Goal: Transaction & Acquisition: Purchase product/service

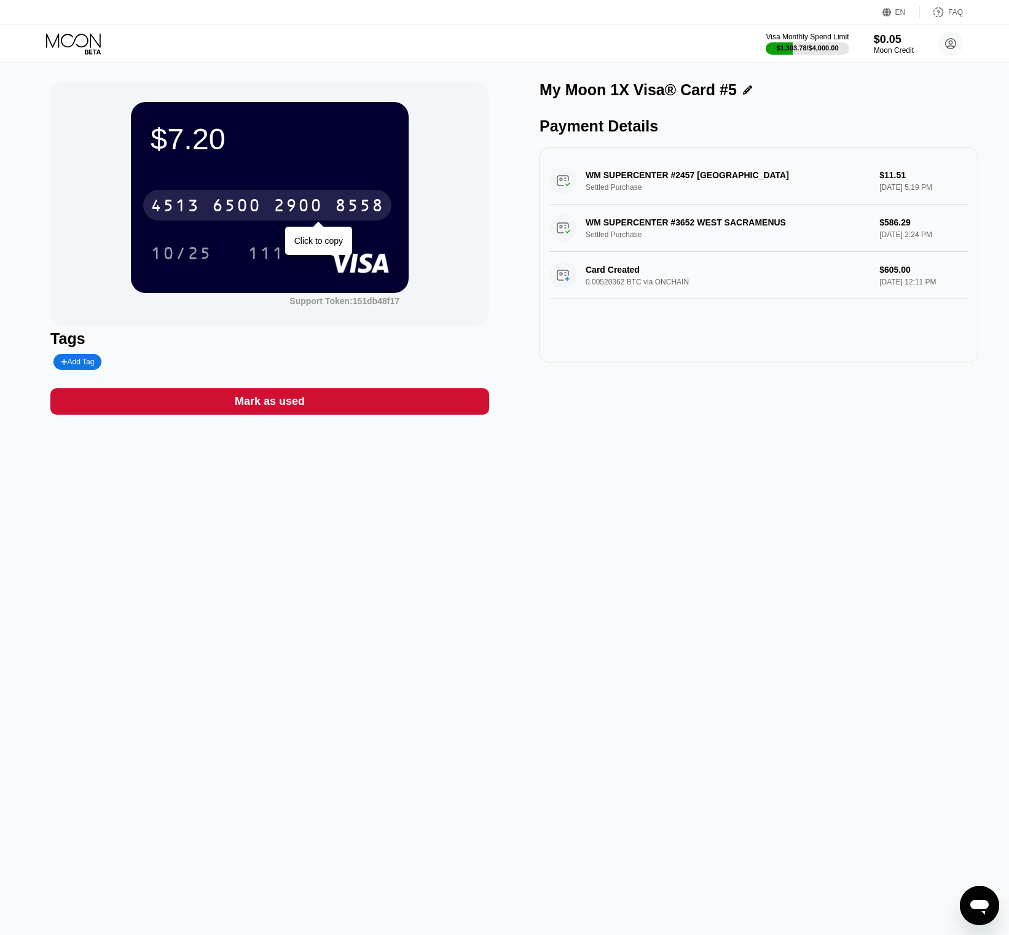
click at [273, 191] on div "4513 6500 2900 8558" at bounding box center [267, 205] width 248 height 31
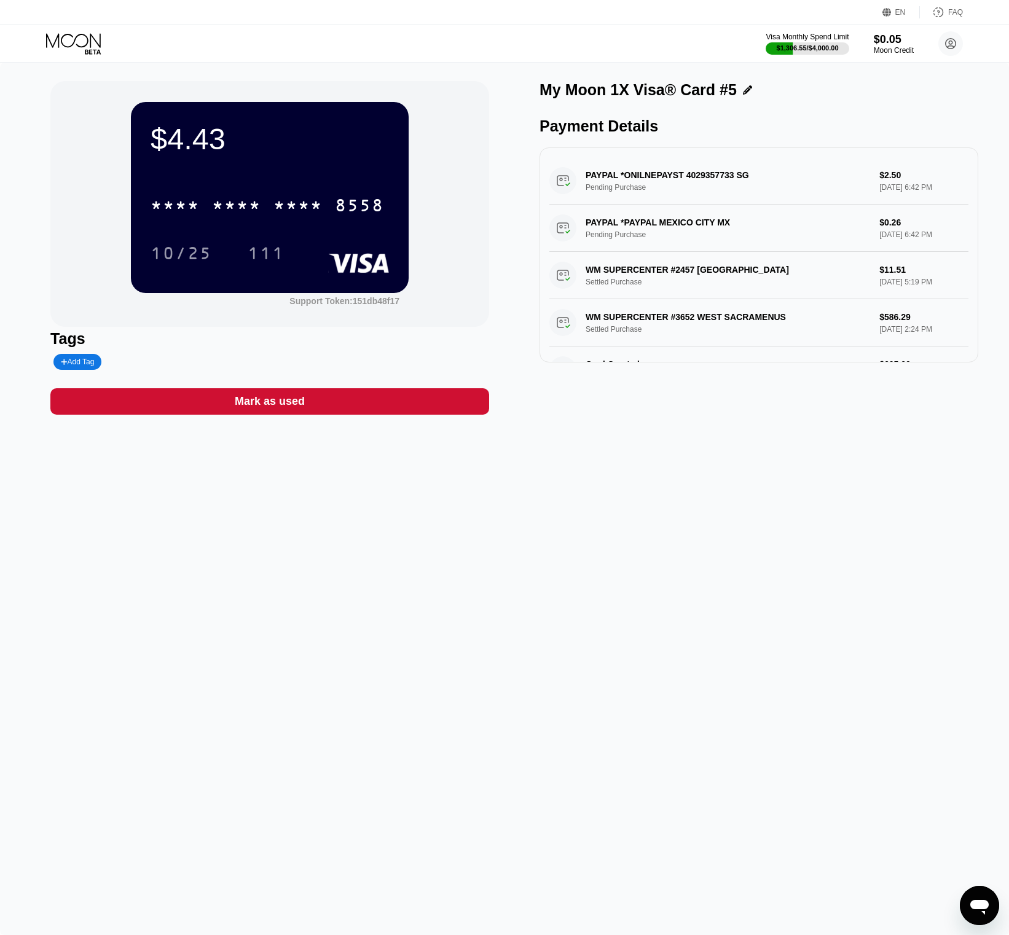
click at [60, 52] on icon at bounding box center [74, 44] width 57 height 22
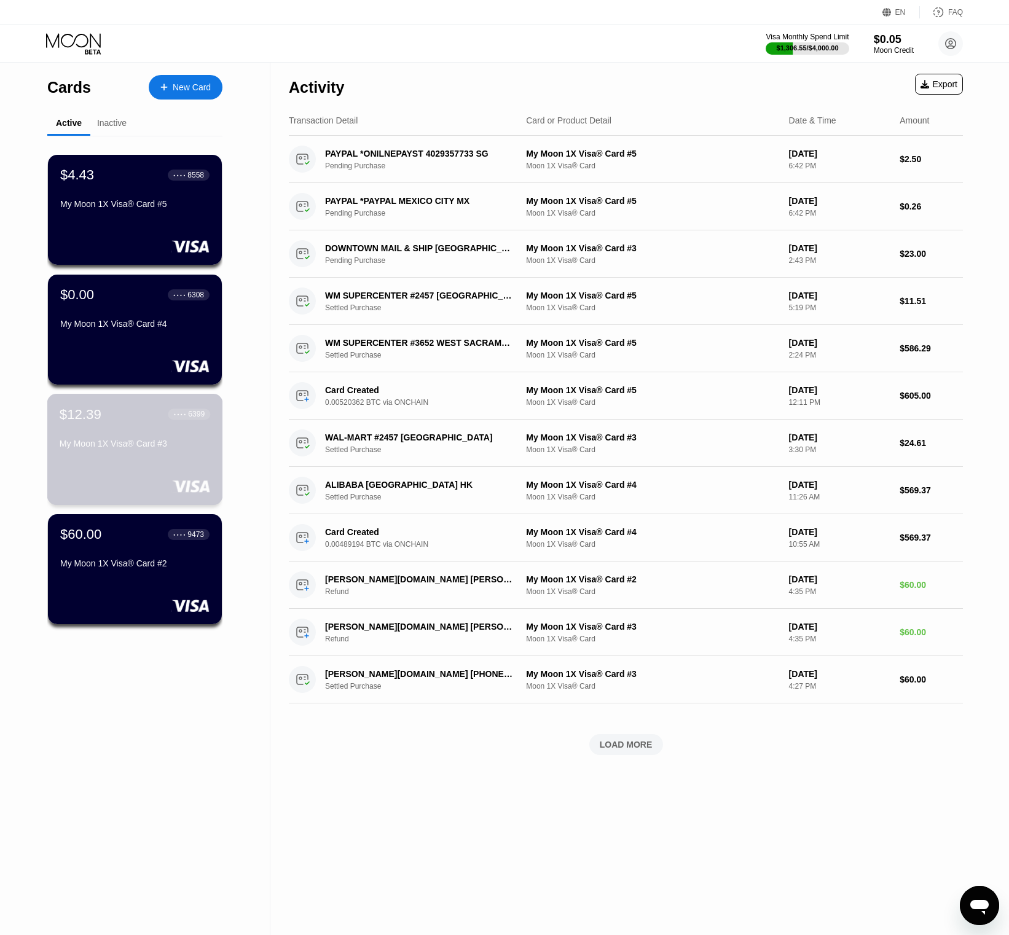
click at [144, 439] on div "My Moon 1X Visa® Card #3" at bounding box center [135, 444] width 151 height 10
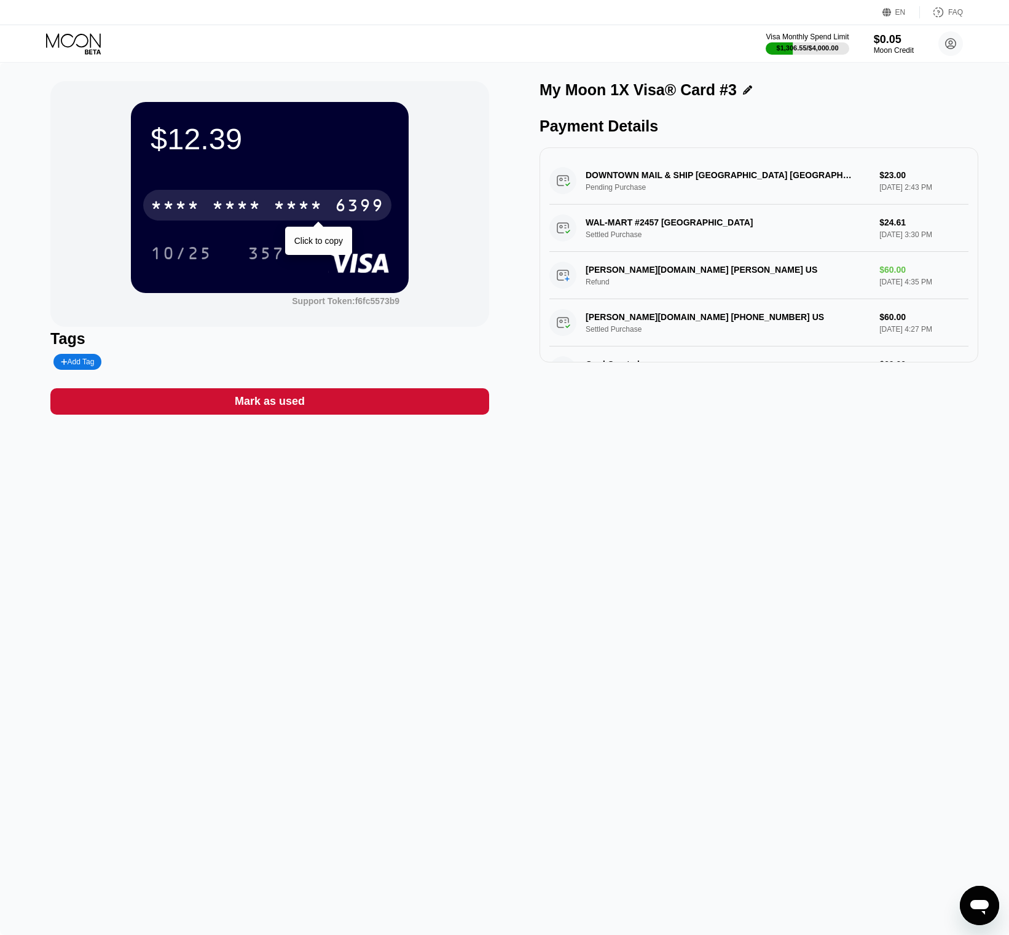
click at [298, 206] on div "* * * *" at bounding box center [297, 207] width 49 height 20
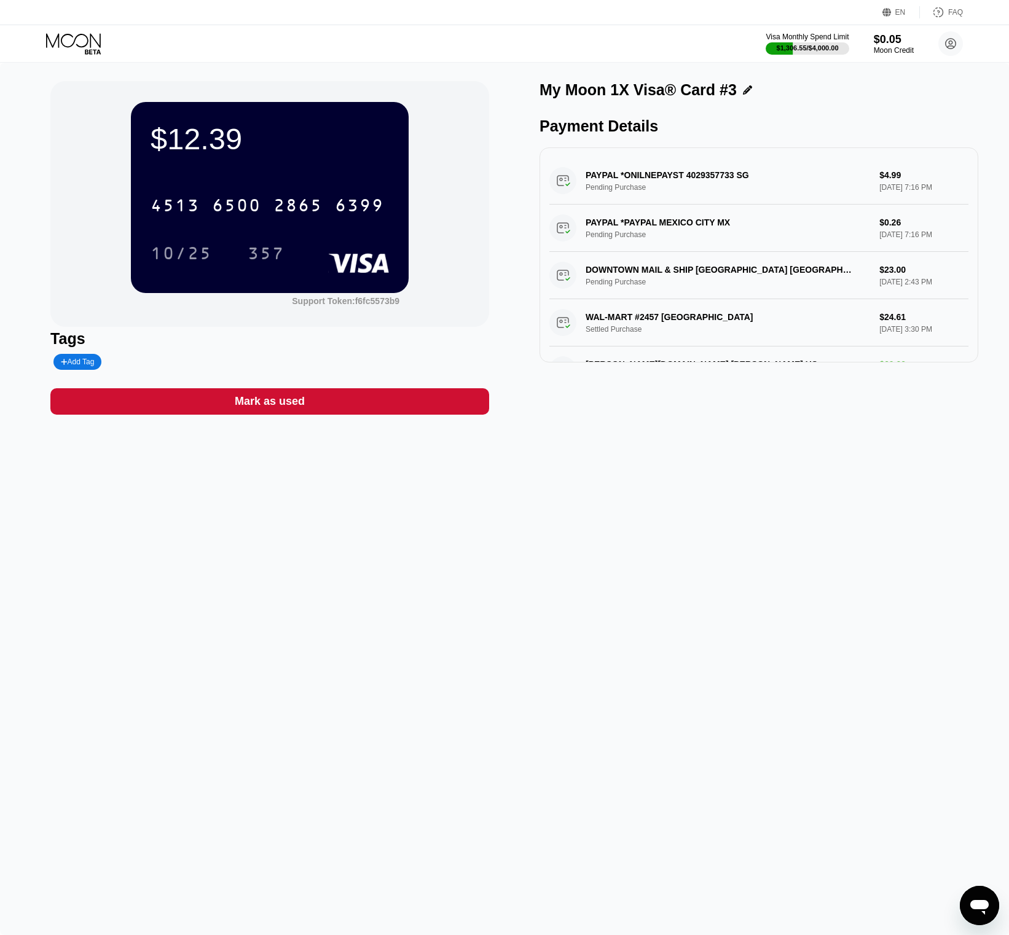
click at [84, 31] on div "Visa Monthly Spend Limit $1,306.55 / $4,000.00 $0.05 Moon Credit aaron@virtualp…" at bounding box center [504, 43] width 1009 height 37
click at [87, 52] on icon at bounding box center [74, 44] width 57 height 22
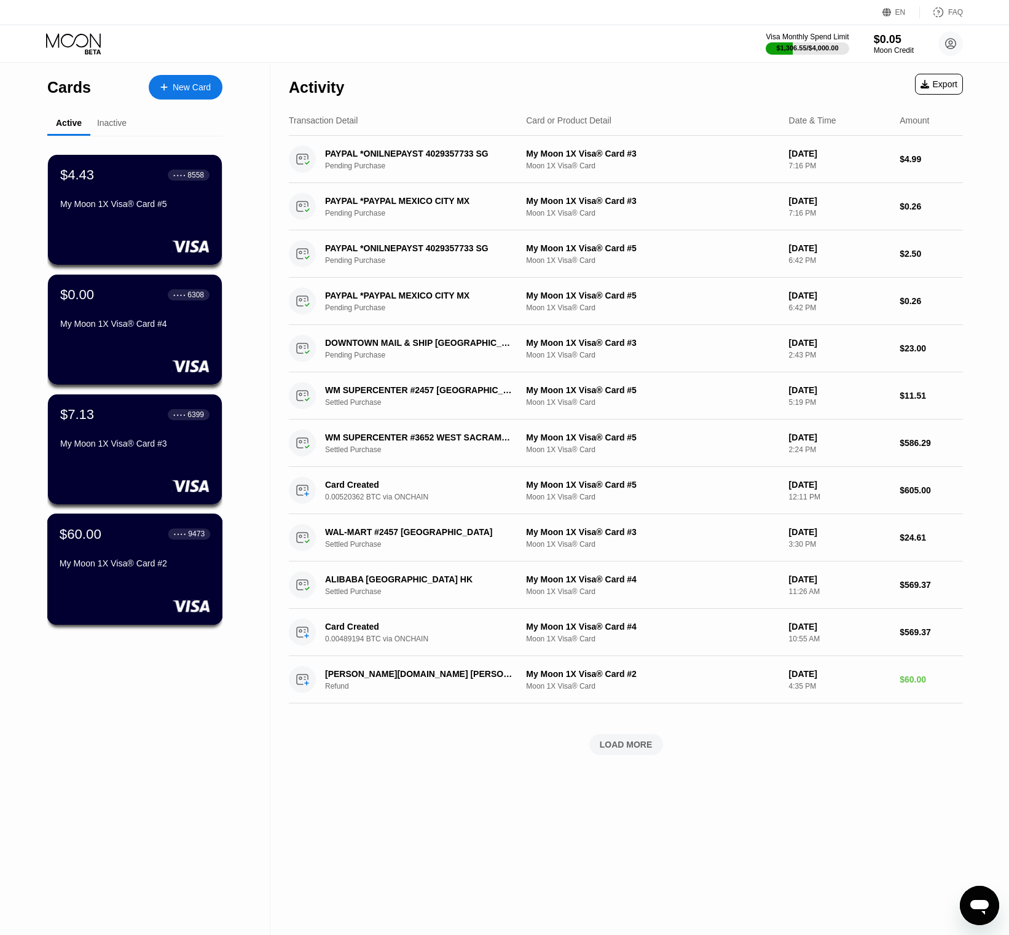
click at [80, 589] on div "$60.00 ● ● ● ● 9473 My Moon 1X Visa® Card #2" at bounding box center [135, 569] width 176 height 111
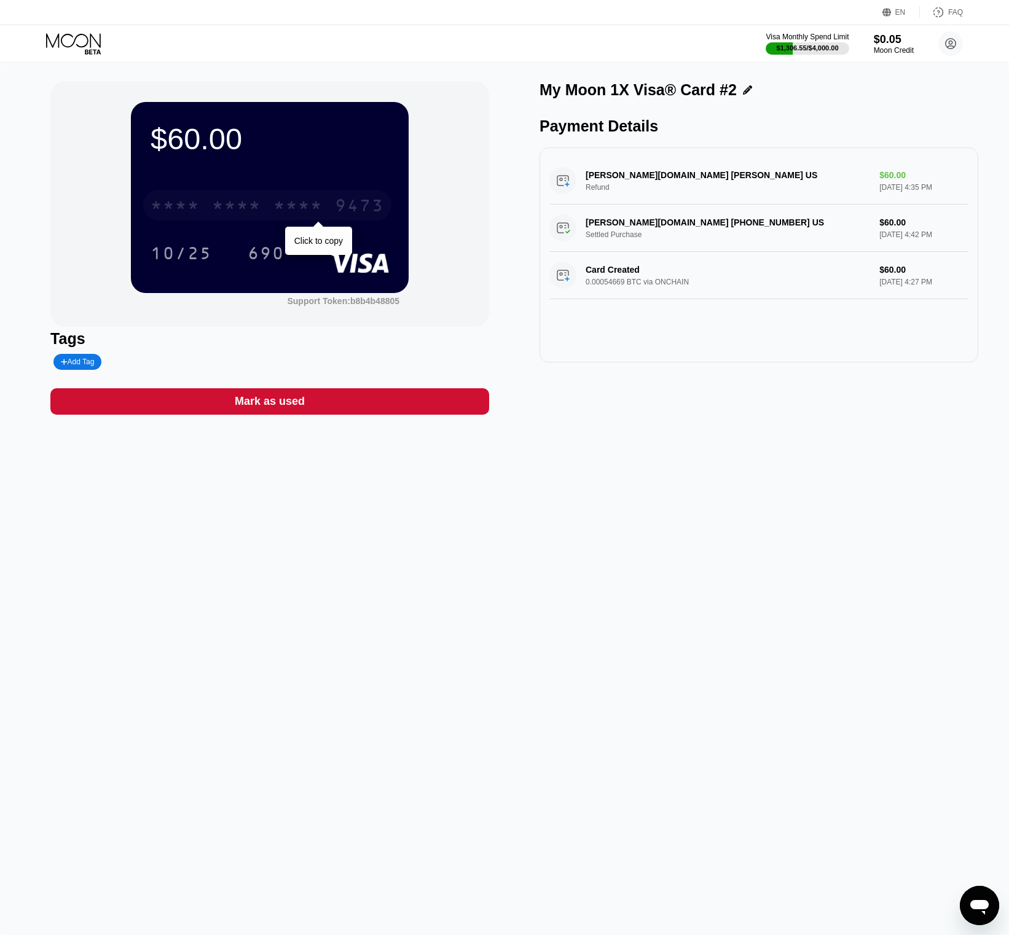
click at [248, 214] on div "* * * *" at bounding box center [236, 207] width 49 height 20
click at [58, 25] on div "EN Language Select an item Save FAQ" at bounding box center [504, 12] width 1009 height 25
click at [76, 53] on icon at bounding box center [74, 44] width 57 height 22
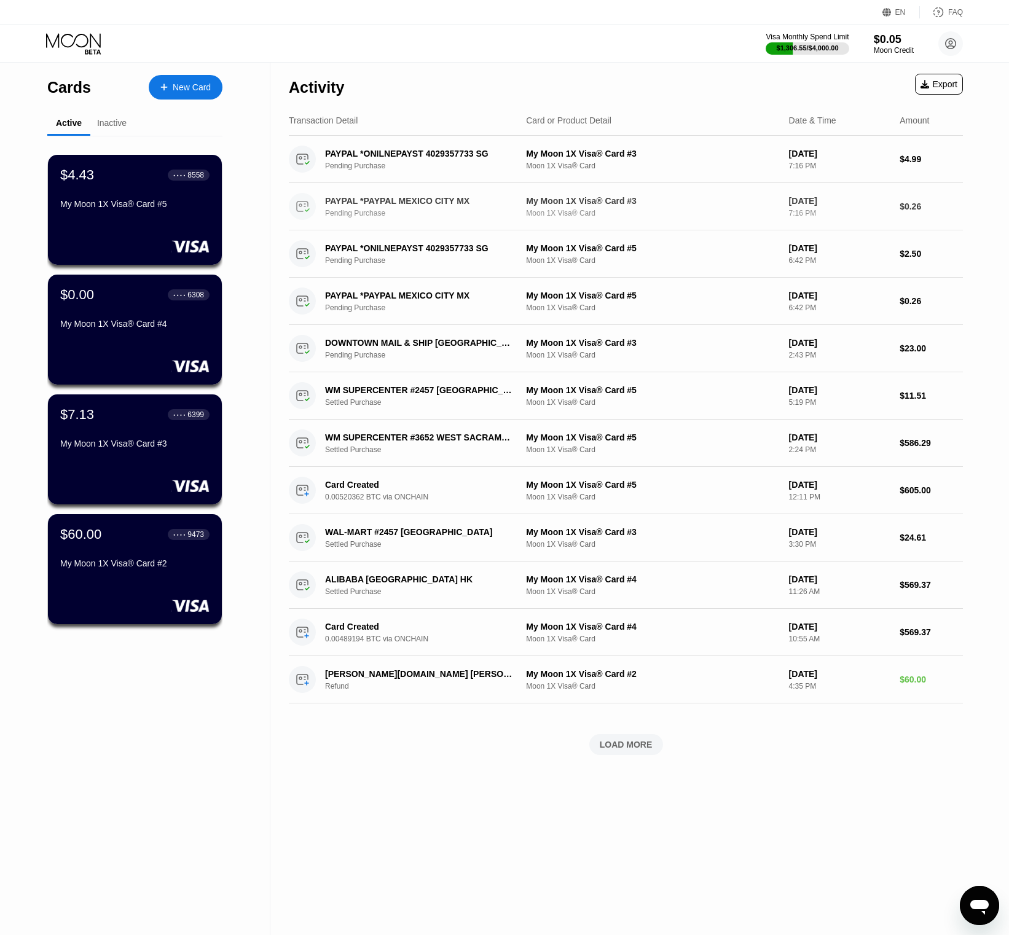
click at [378, 215] on div "Pending Purchase" at bounding box center [427, 213] width 205 height 9
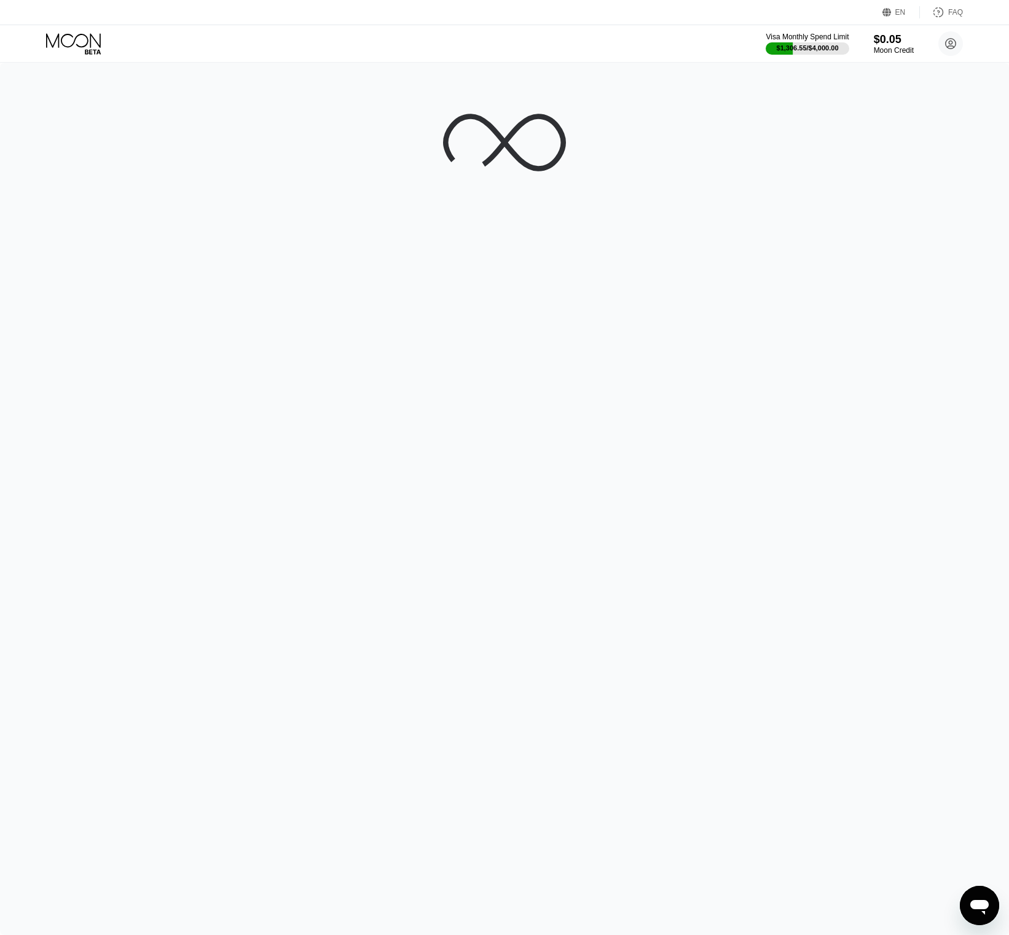
click at [71, 31] on div "Visa Monthly Spend Limit $1,306.55 / $4,000.00 $0.05 Moon Credit aaron@virtualp…" at bounding box center [504, 43] width 1009 height 37
click at [82, 49] on icon at bounding box center [74, 44] width 57 height 22
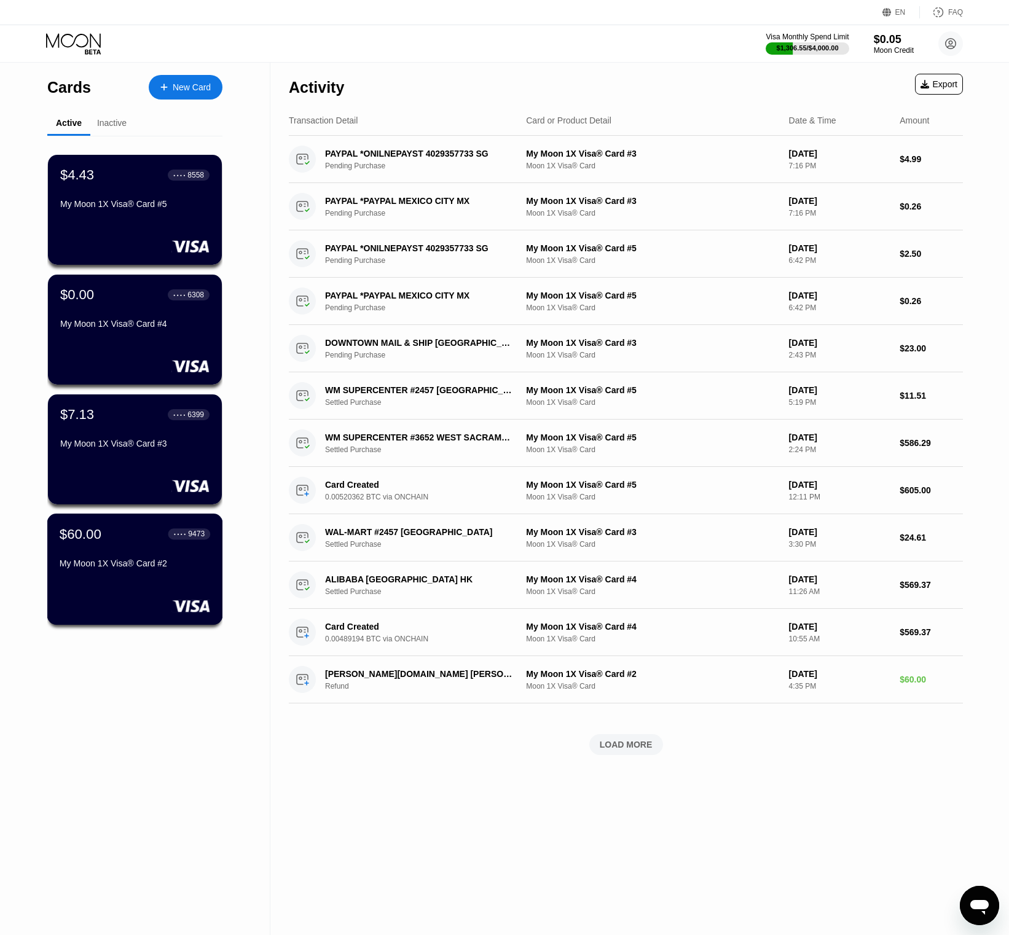
click at [170, 579] on div "$60.00 ● ● ● ● 9473 My Moon 1X Visa® Card #2" at bounding box center [135, 569] width 176 height 111
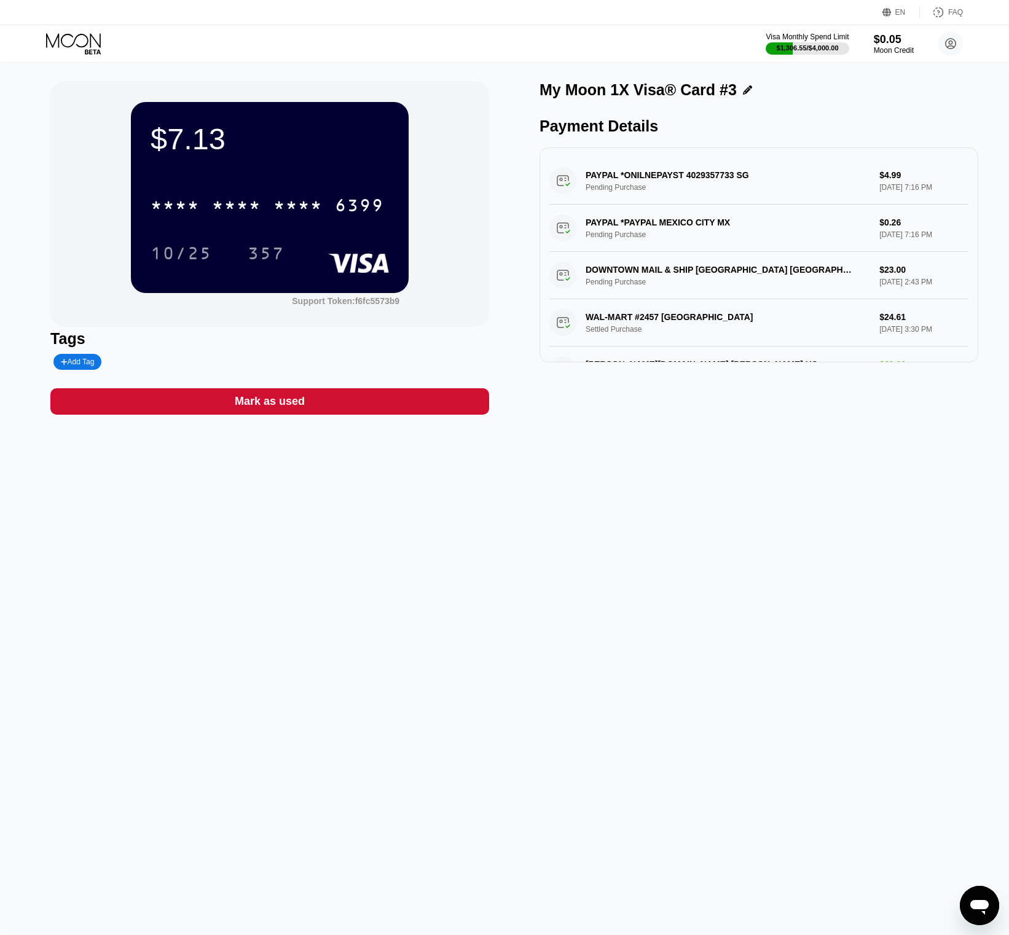
click at [630, 892] on div "$7.13 * * * * * * * * * * * * 6399 10/25 357 Support Token: f6fc5573b9 Tags Add…" at bounding box center [504, 499] width 1009 height 873
click at [73, 32] on div "Visa Monthly Spend Limit $1,306.55 / $4,000.00 $0.05 Moon Credit aaron@virtualp…" at bounding box center [504, 43] width 1009 height 37
click at [87, 39] on icon at bounding box center [74, 44] width 57 height 22
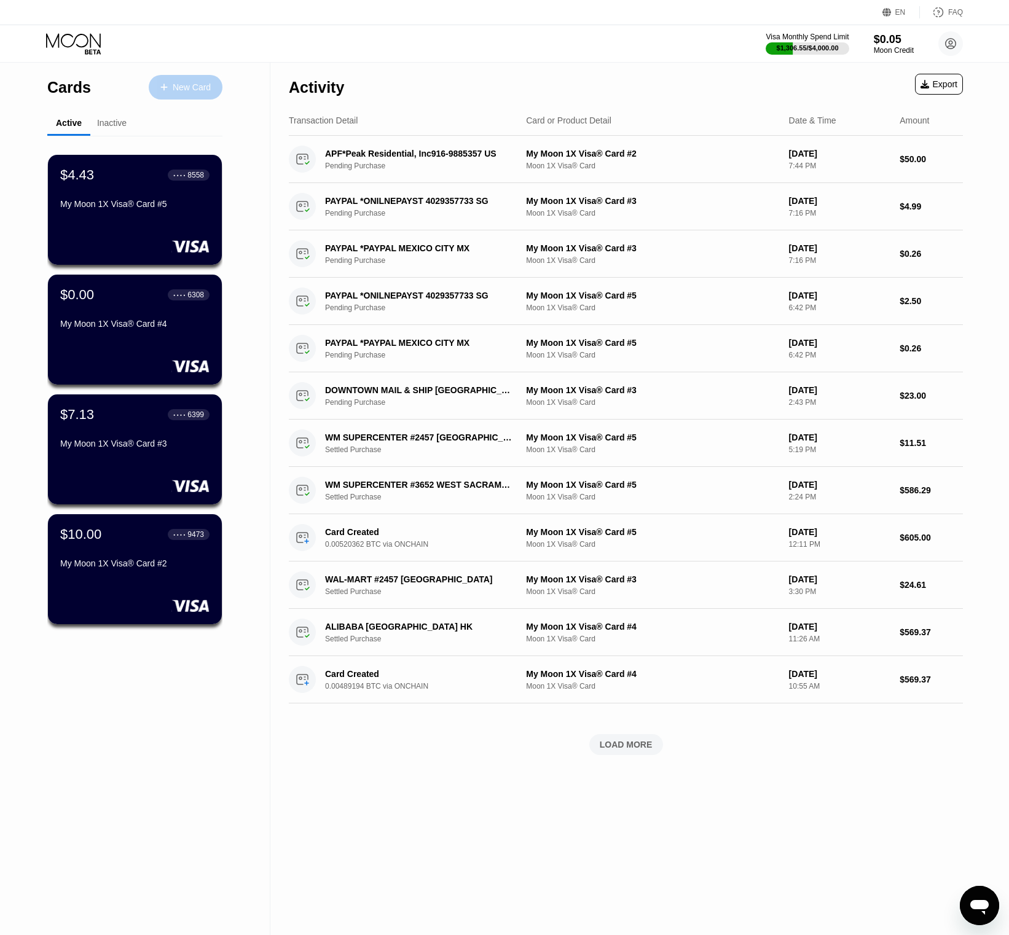
click at [178, 88] on div "New Card" at bounding box center [192, 87] width 38 height 10
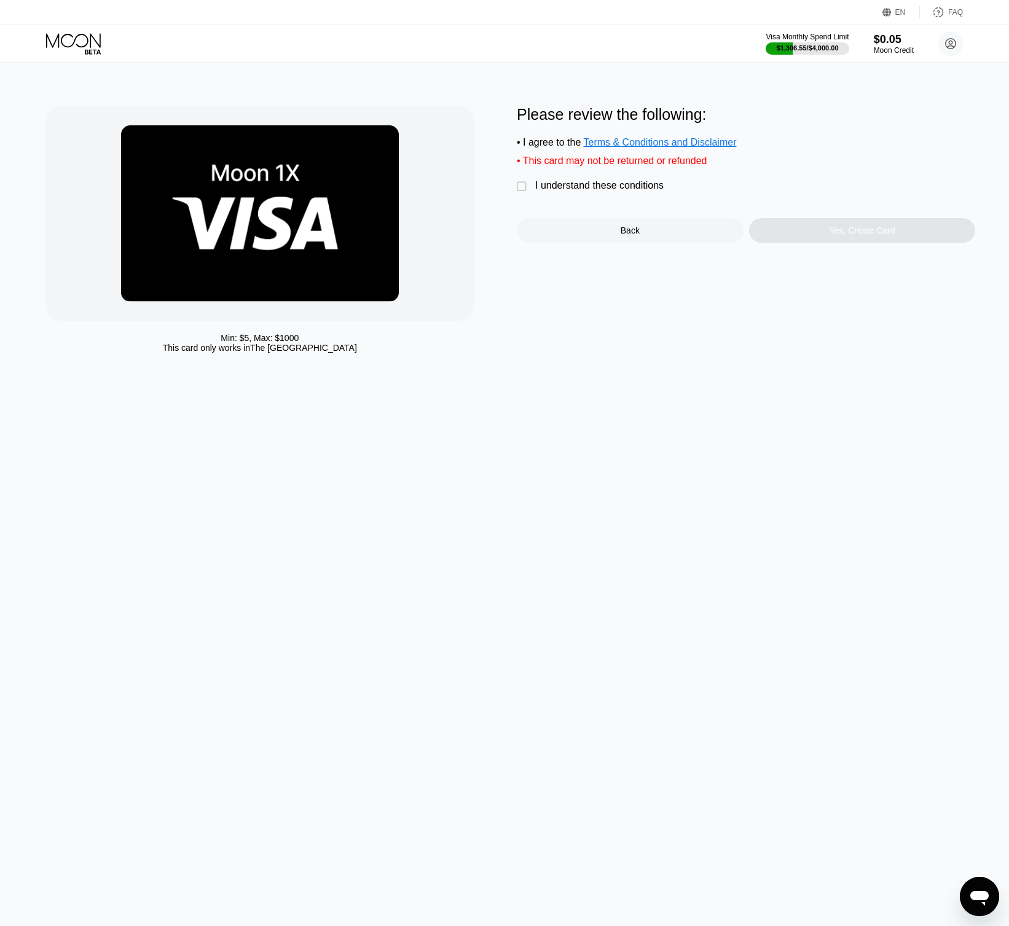
click at [524, 186] on div "" at bounding box center [523, 187] width 12 height 12
click at [879, 245] on div "Please review the following: • I agree to the Terms & Conditions and Disclaimer…" at bounding box center [746, 232] width 458 height 253
click at [836, 231] on div "Yes, Create Card" at bounding box center [863, 231] width 66 height 10
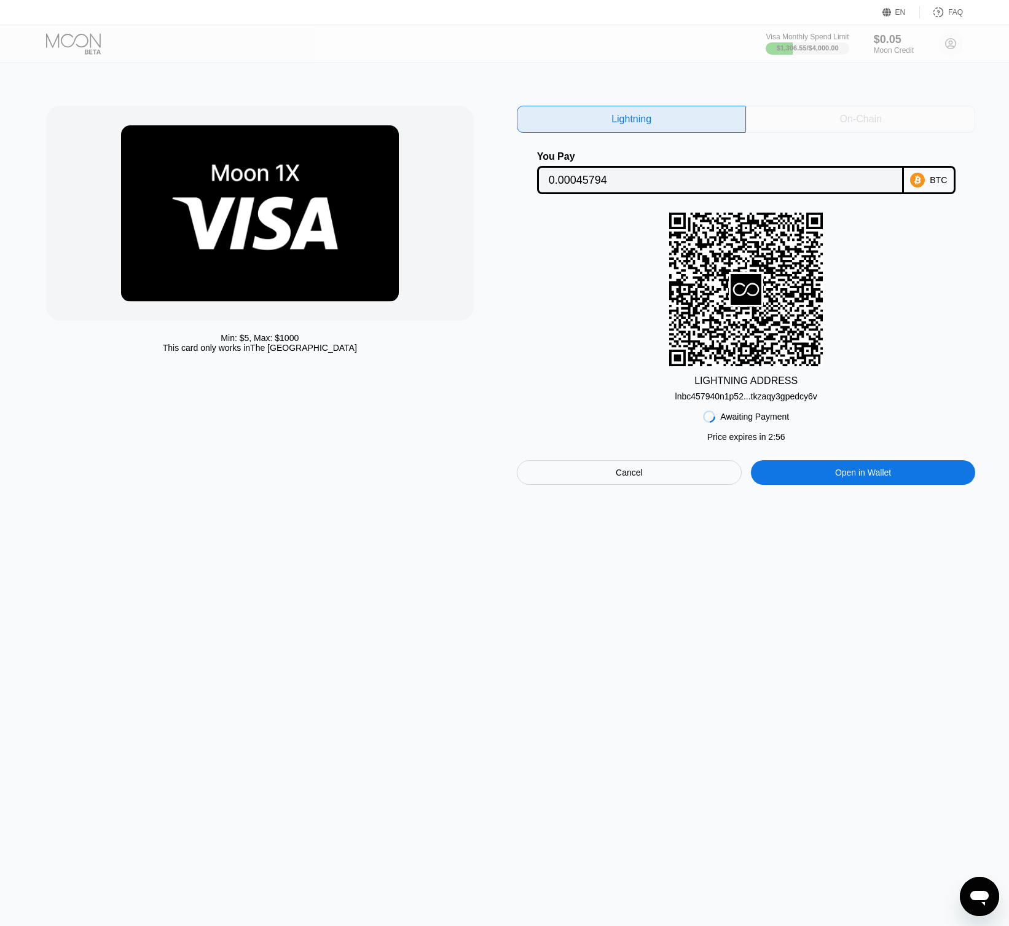
click at [812, 119] on div "On-Chain" at bounding box center [860, 119] width 229 height 27
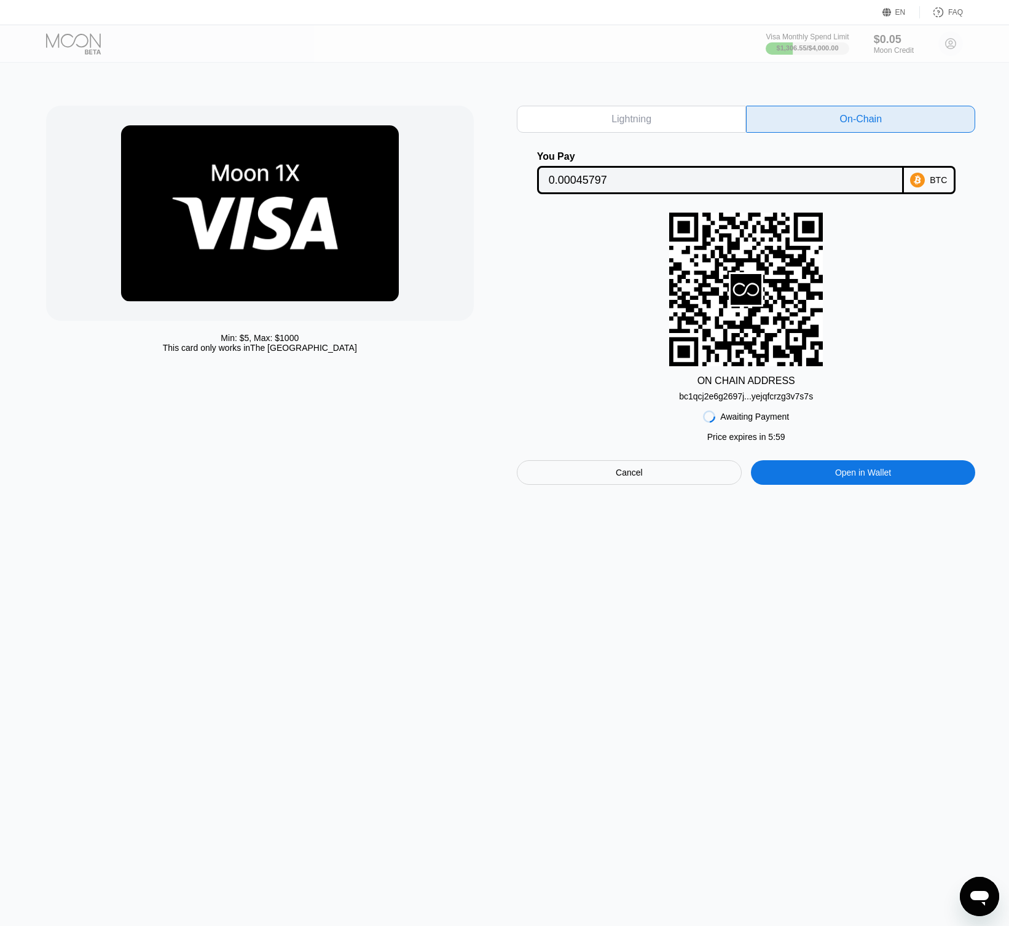
click at [735, 312] on rect at bounding box center [746, 290] width 154 height 154
drag, startPoint x: 742, startPoint y: 403, endPoint x: 731, endPoint y: 393, distance: 14.8
click at [740, 402] on div "Awaiting Payment Price expires in 2 : 52 Price expires in 5 : 56 Cancel Open in…" at bounding box center [746, 443] width 458 height 84
click at [731, 393] on div "bc1qcj2e6g2697j...yejqfcrzg3v7s7s" at bounding box center [746, 396] width 134 height 10
click at [592, 189] on input "0.00045797" at bounding box center [720, 180] width 343 height 25
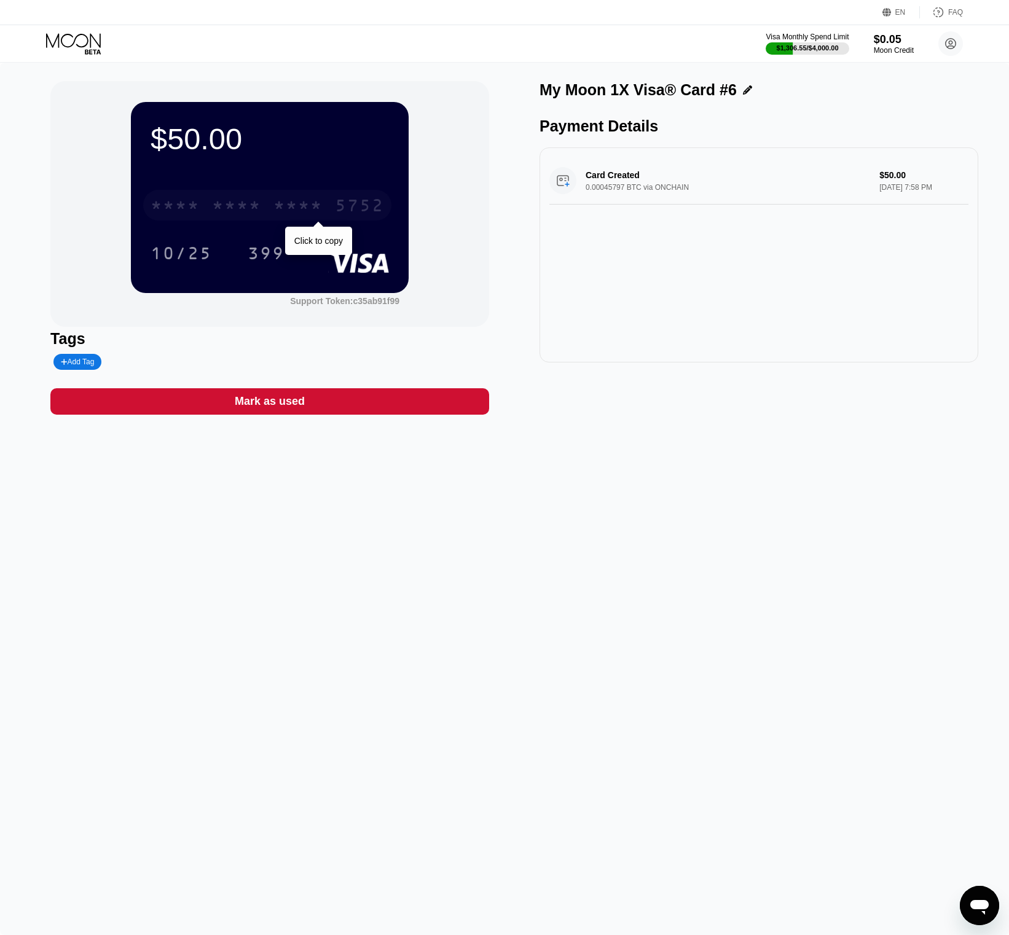
click at [311, 194] on div "* * * * * * * * * * * * 5752" at bounding box center [267, 205] width 248 height 31
click at [311, 549] on div "$50.00 4513 6500 2959 5752 10/25 399 Support Token: c35ab91f99 Tags Add Tag Mar…" at bounding box center [504, 499] width 1009 height 873
